Goal: Task Accomplishment & Management: Manage account settings

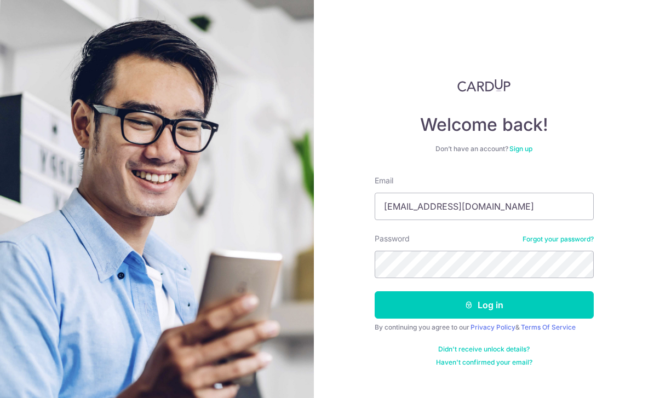
type input "Chrisyeoh@hotmail.sg"
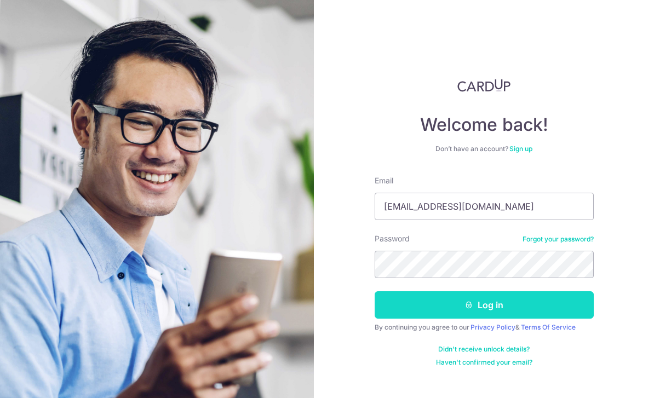
click at [495, 300] on button "Log in" at bounding box center [484, 304] width 219 height 27
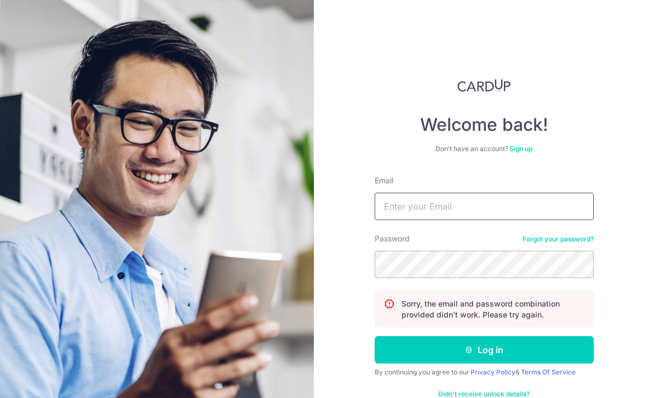
click at [497, 205] on input "Email" at bounding box center [484, 206] width 219 height 27
type input "[EMAIL_ADDRESS][DOMAIN_NAME]"
click at [617, 159] on div "Welcome back! Don’t have an account? Sign up Email [EMAIL_ADDRESS][DOMAIN_NAME]…" at bounding box center [484, 199] width 340 height 398
click at [597, 130] on div "Welcome back! Don’t have an account? Sign up Email [EMAIL_ADDRESS][DOMAIN_NAME]…" at bounding box center [484, 199] width 340 height 398
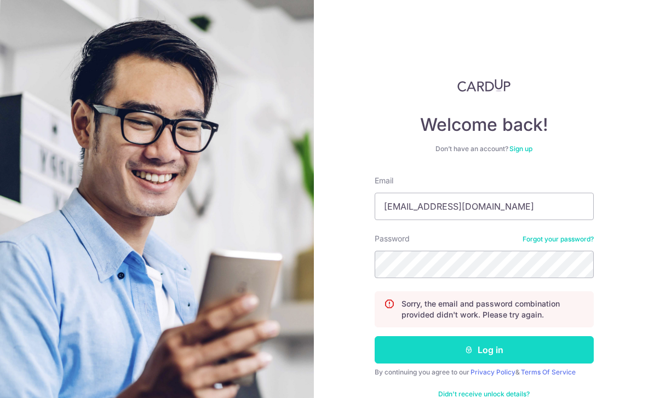
click at [519, 341] on button "Log in" at bounding box center [484, 349] width 219 height 27
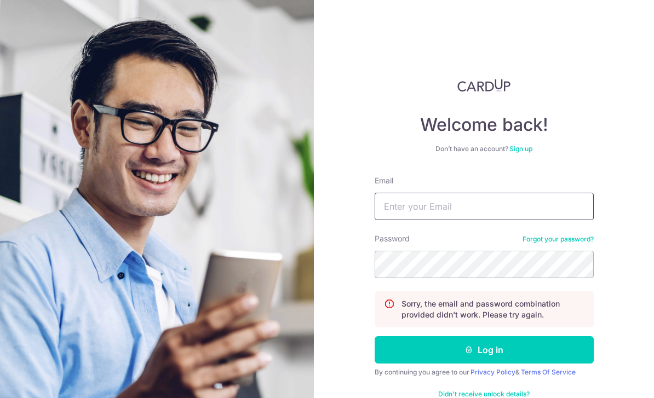
click at [527, 201] on input "Email" at bounding box center [484, 206] width 219 height 27
click at [489, 208] on input "Email" at bounding box center [484, 206] width 219 height 27
type input "[EMAIL_ADDRESS][DOMAIN_NAME]"
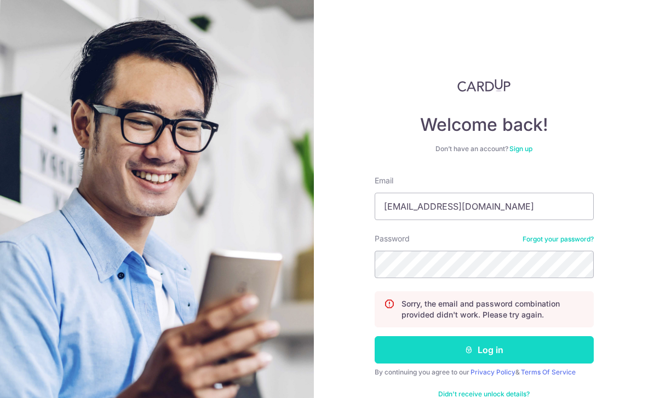
click at [535, 341] on button "Log in" at bounding box center [484, 349] width 219 height 27
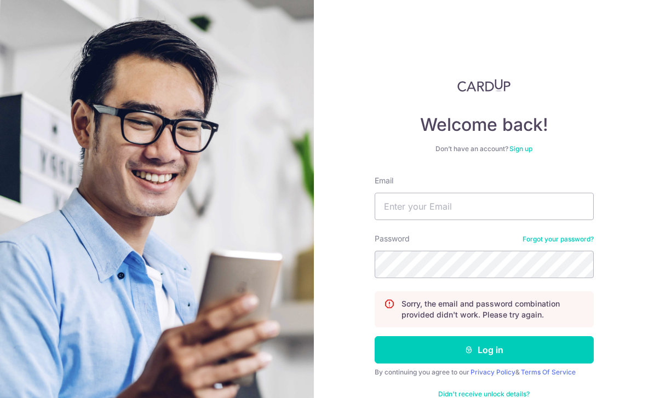
click at [612, 218] on div "Welcome back! Don’t have an account? Sign up Email Password Forgot your passwor…" at bounding box center [484, 199] width 340 height 398
click at [463, 205] on input "Email" at bounding box center [484, 206] width 219 height 27
type input "[EMAIL_ADDRESS][DOMAIN_NAME]"
click at [484, 350] on button "Log in" at bounding box center [484, 349] width 219 height 27
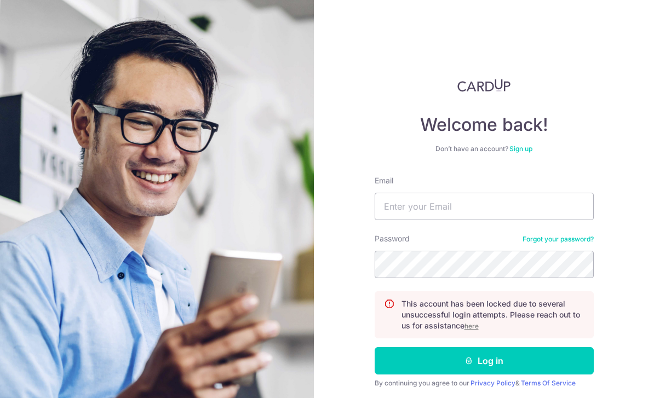
click at [583, 137] on div "Welcome back! Don’t have an account? Sign up Email Password Forgot your passwor…" at bounding box center [484, 251] width 219 height 344
click at [569, 237] on link "Forgot your password?" at bounding box center [558, 239] width 71 height 9
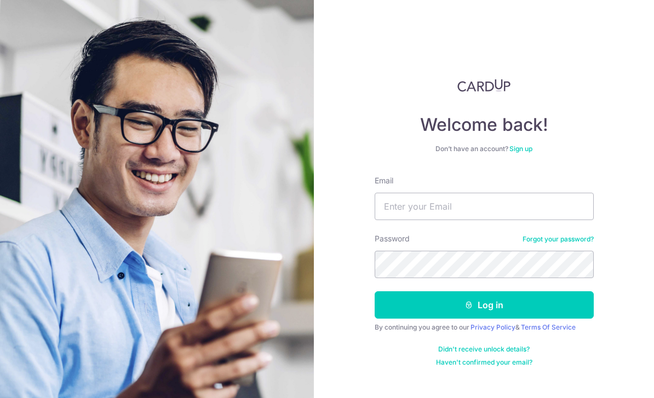
click at [419, 339] on form "Email Password Forgot your password? Log in By continuing you agree to our Priv…" at bounding box center [484, 271] width 219 height 192
